Goal: Task Accomplishment & Management: Manage account settings

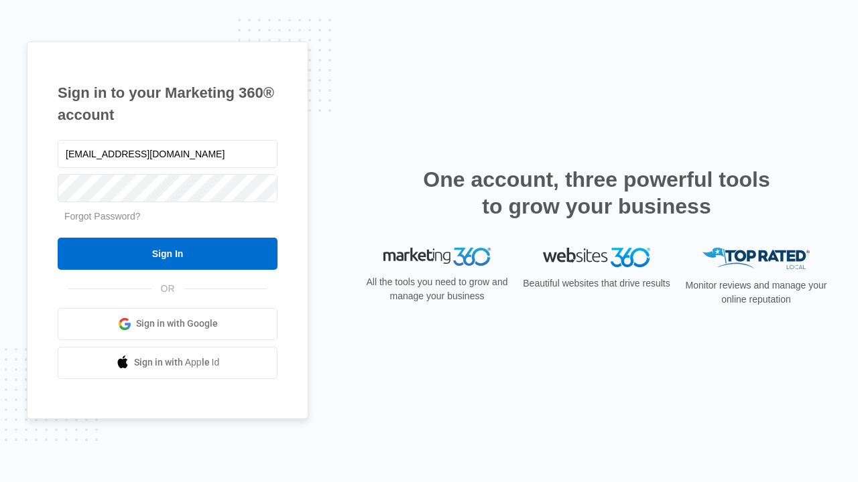
type input "[EMAIL_ADDRESS][DOMAIN_NAME]"
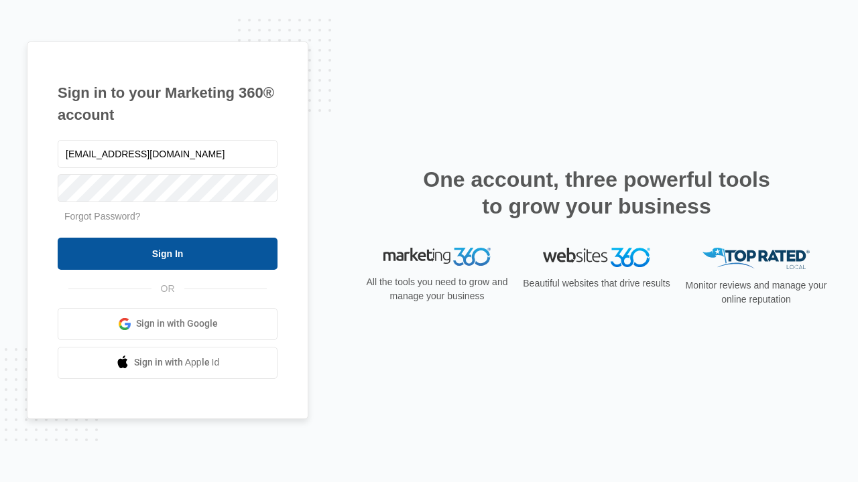
click at [168, 253] on input "Sign In" at bounding box center [168, 254] width 220 height 32
